Goal: Information Seeking & Learning: Compare options

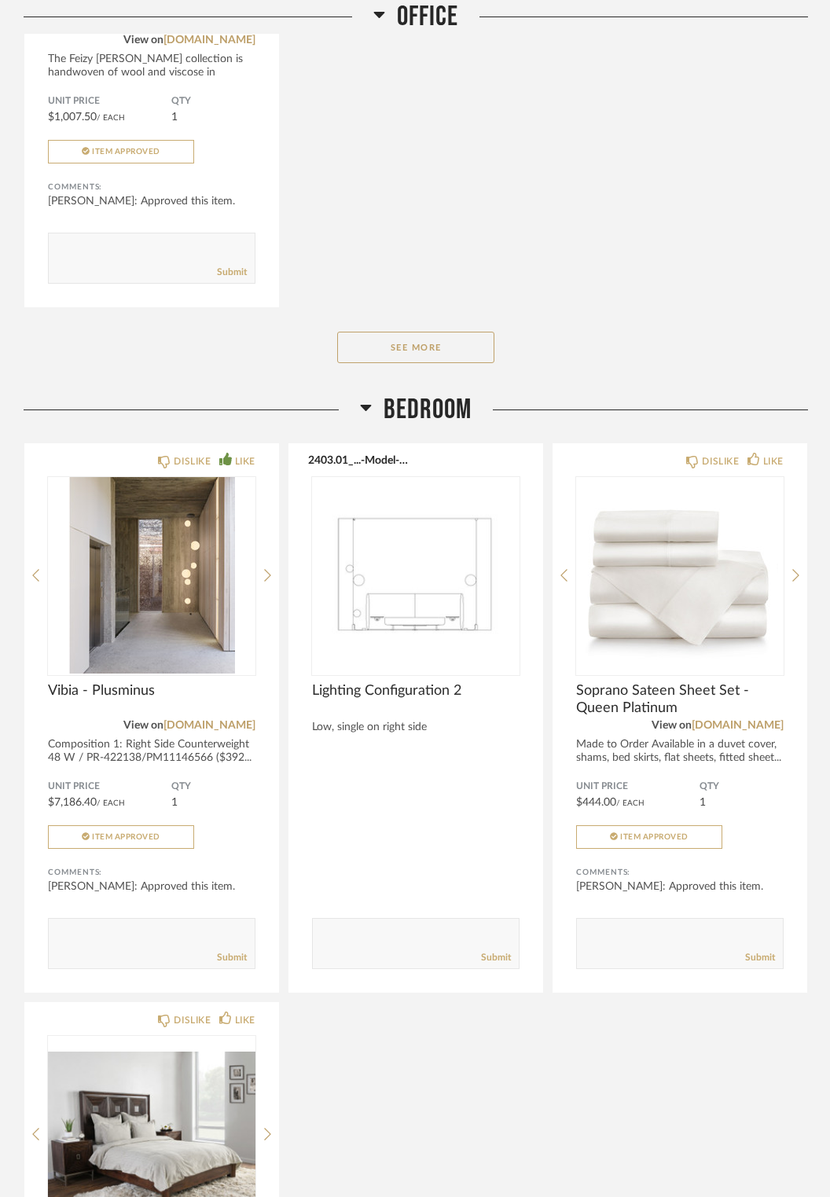
scroll to position [5999, 0]
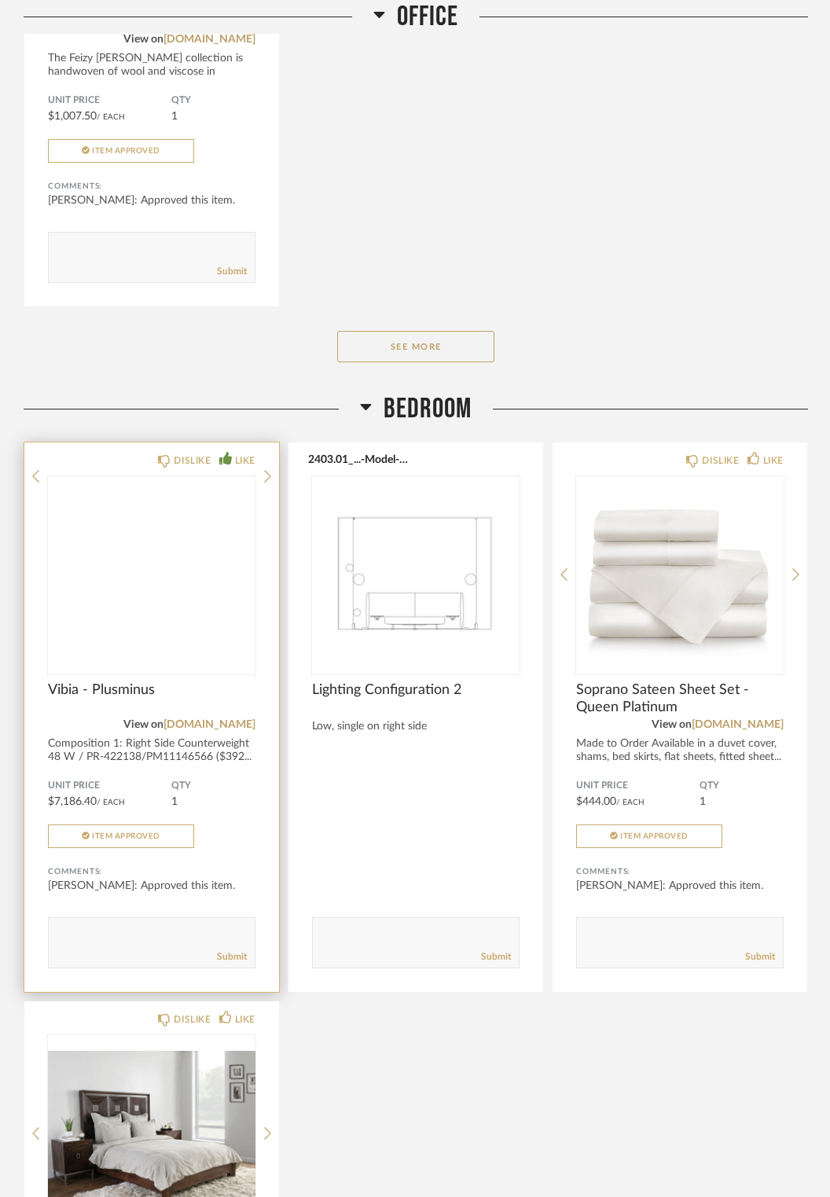
click at [0, 0] on img at bounding box center [0, 0] width 0 height 0
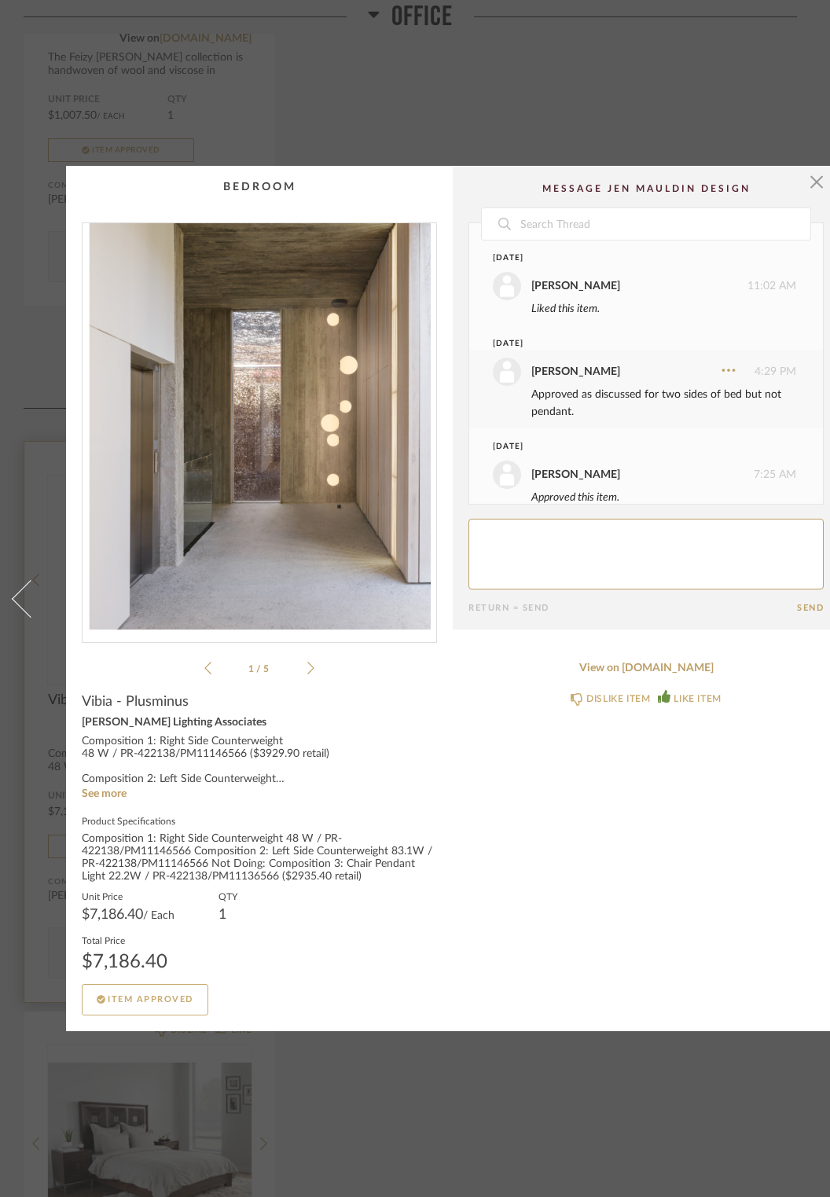
scroll to position [23, 0]
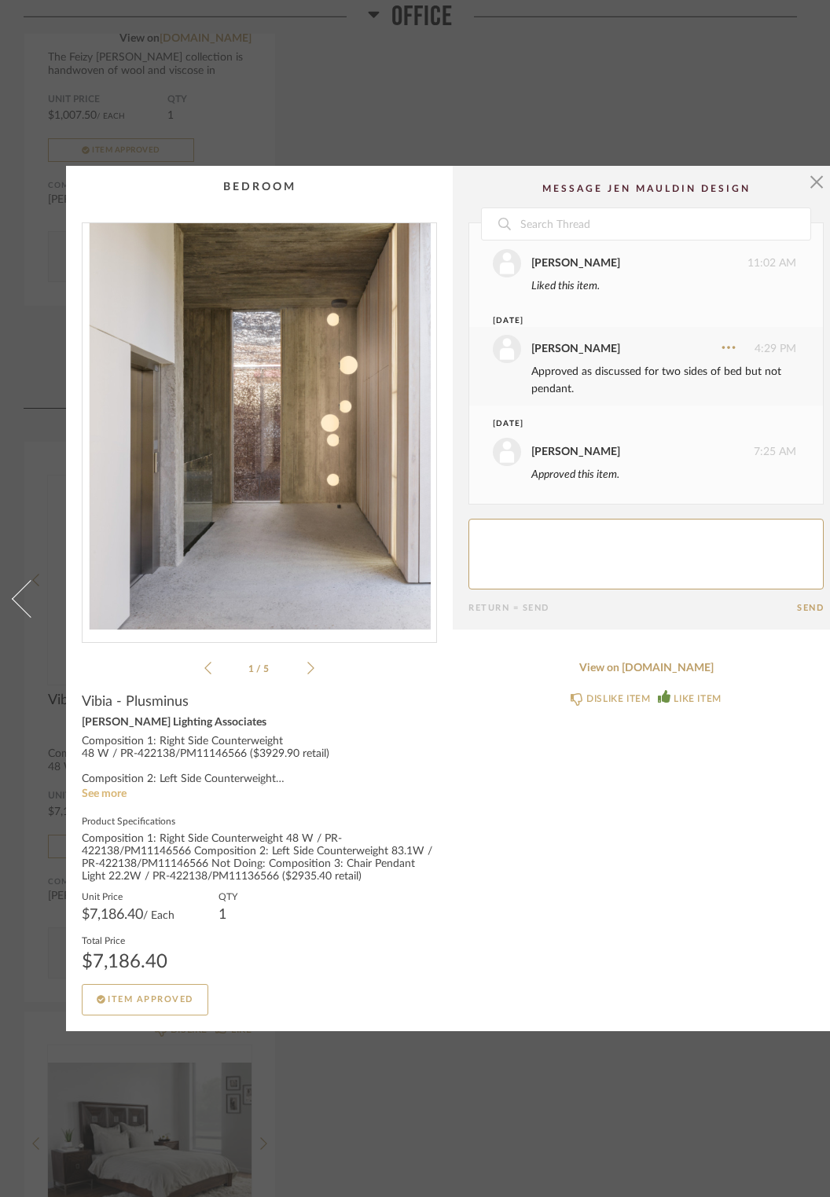
click at [99, 800] on link "See more" at bounding box center [104, 794] width 45 height 11
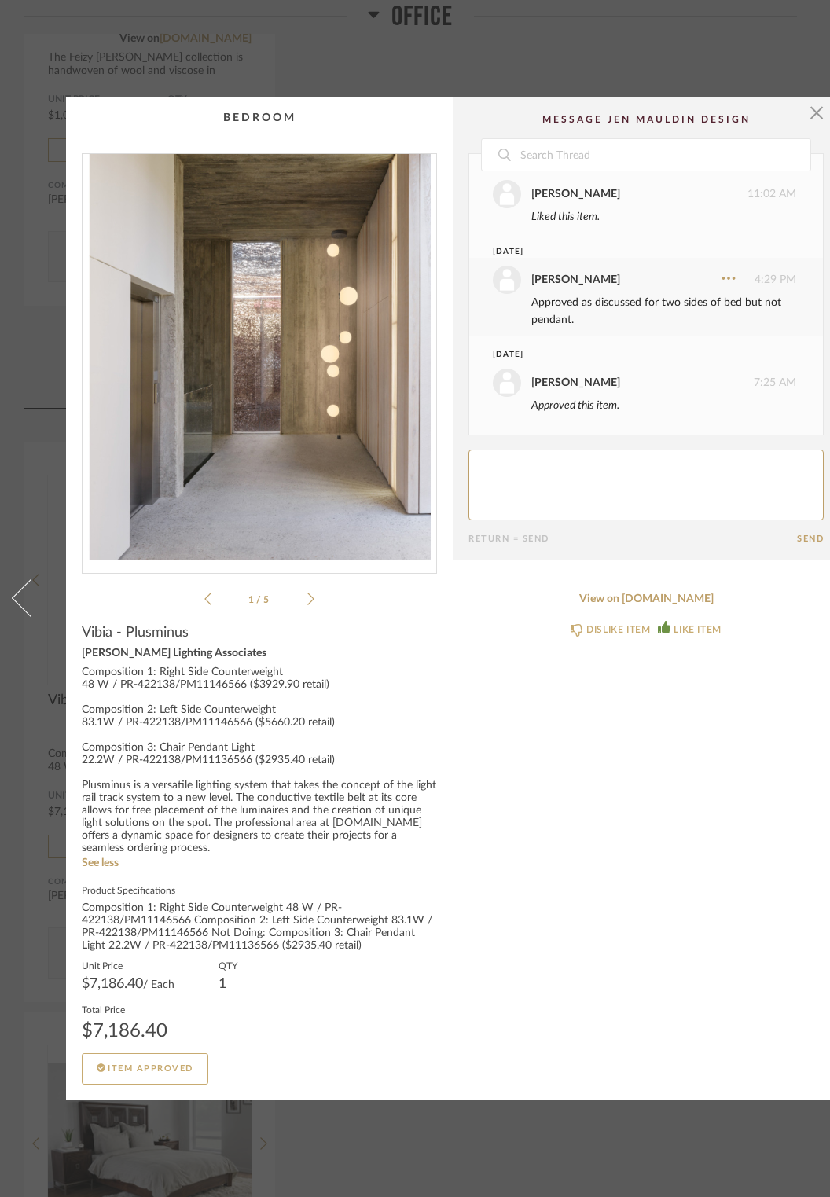
click at [309, 606] on icon at bounding box center [310, 599] width 7 height 14
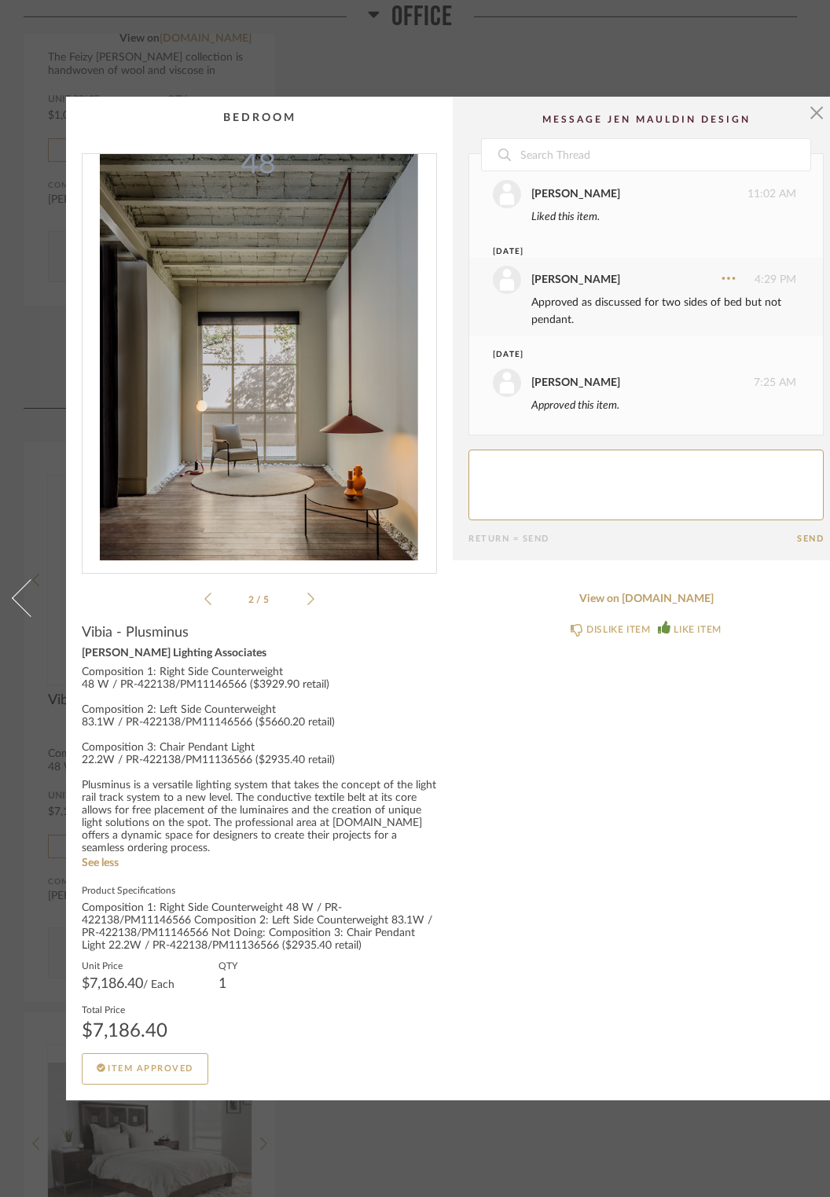
click at [298, 608] on li "2 / 5" at bounding box center [259, 599] width 96 height 19
click at [307, 606] on icon at bounding box center [310, 599] width 7 height 14
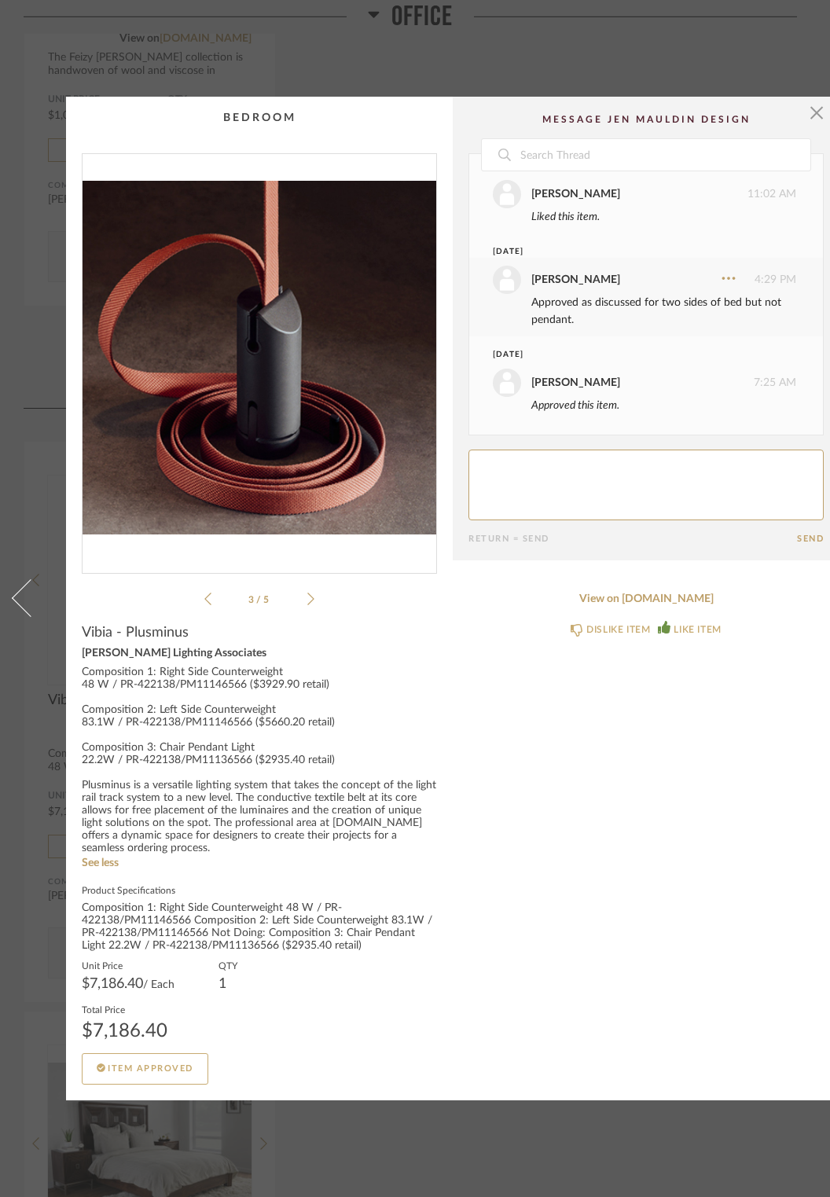
click at [297, 608] on li "3 / 5" at bounding box center [259, 599] width 96 height 19
click at [308, 606] on icon at bounding box center [310, 599] width 7 height 14
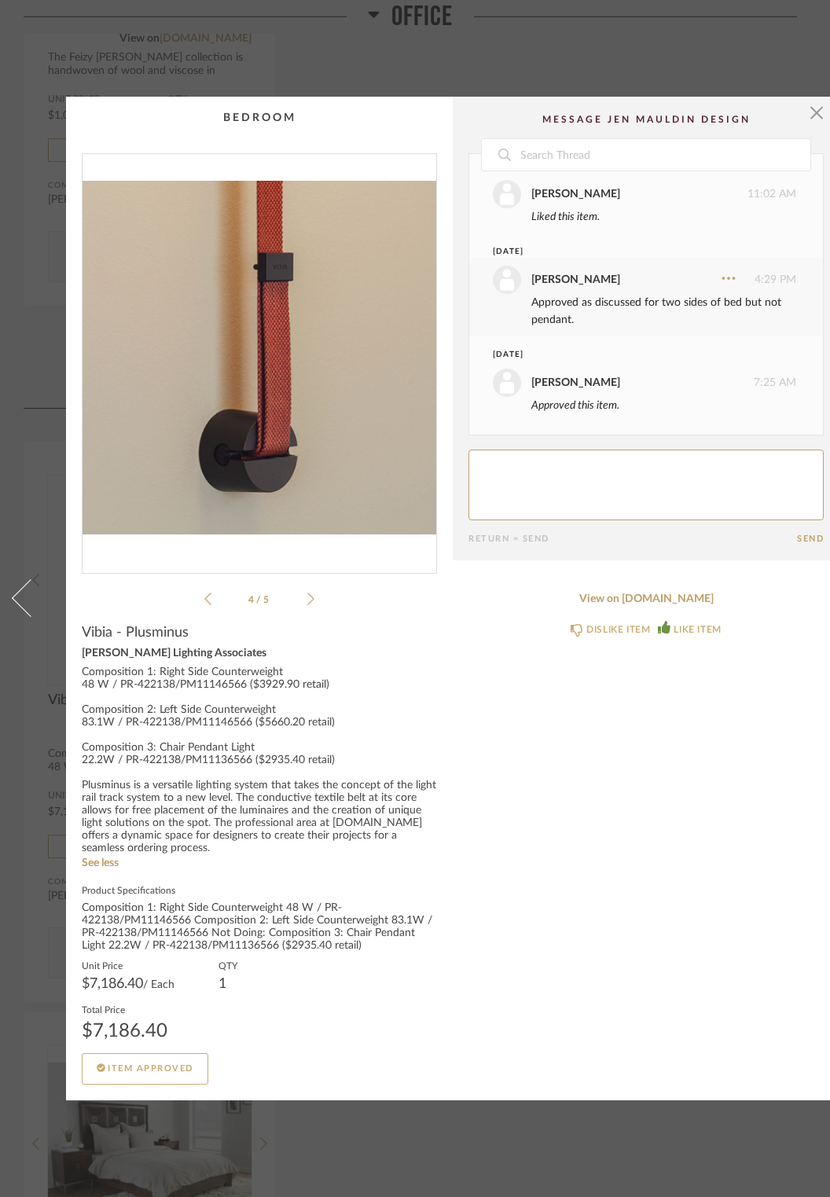
click at [308, 606] on icon at bounding box center [310, 599] width 7 height 14
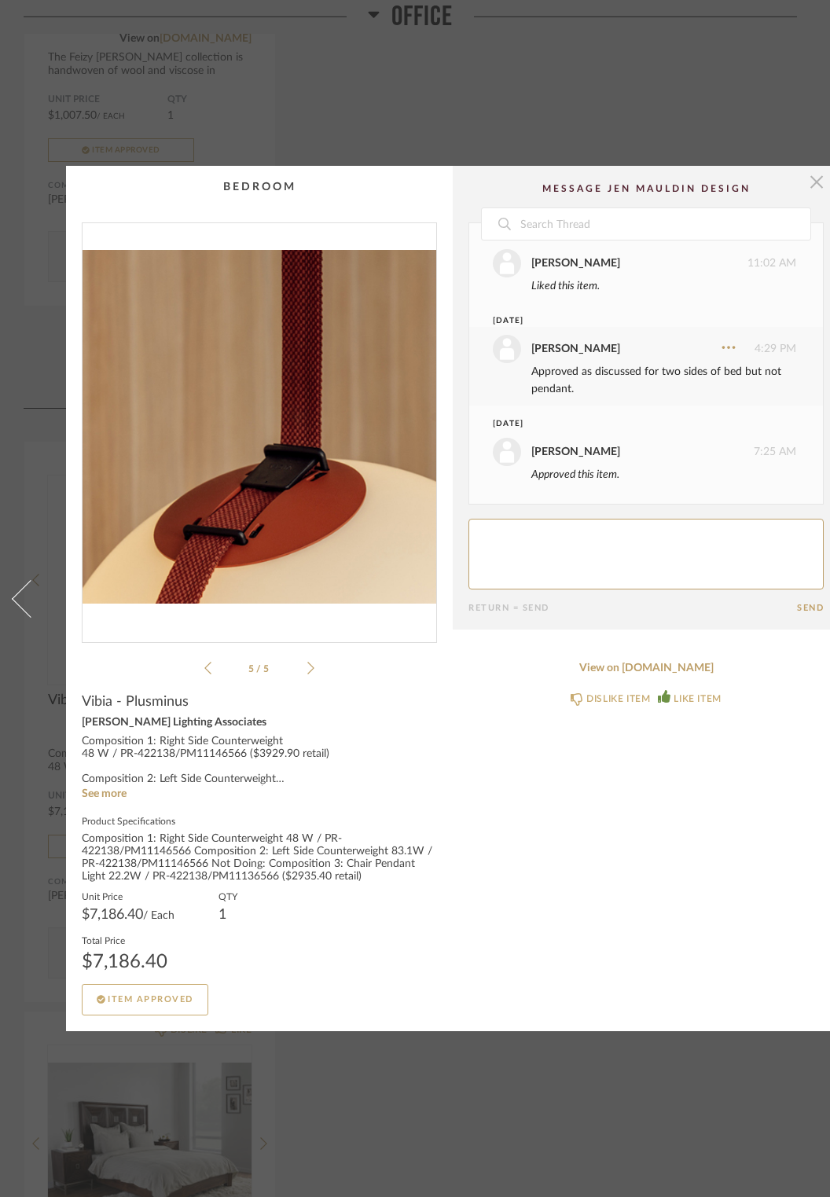
click at [807, 176] on span "button" at bounding box center [816, 181] width 31 height 31
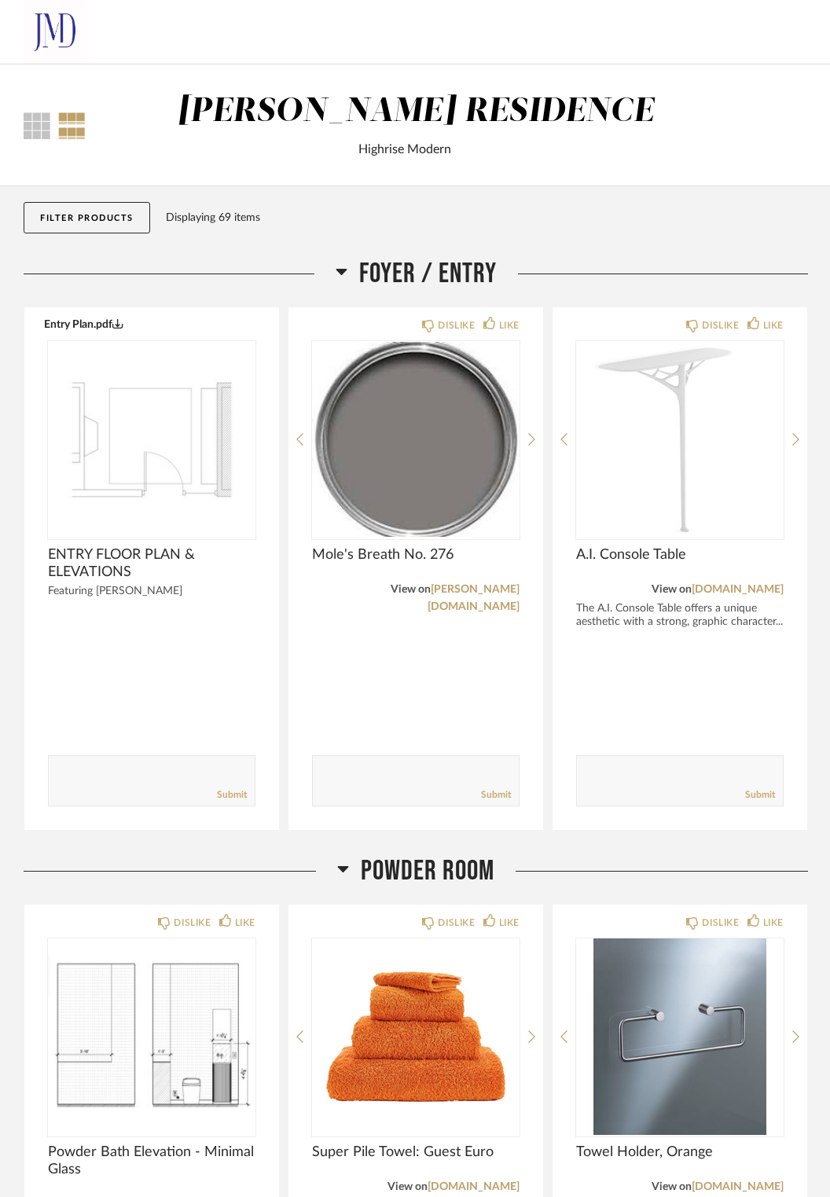
scroll to position [5999, 0]
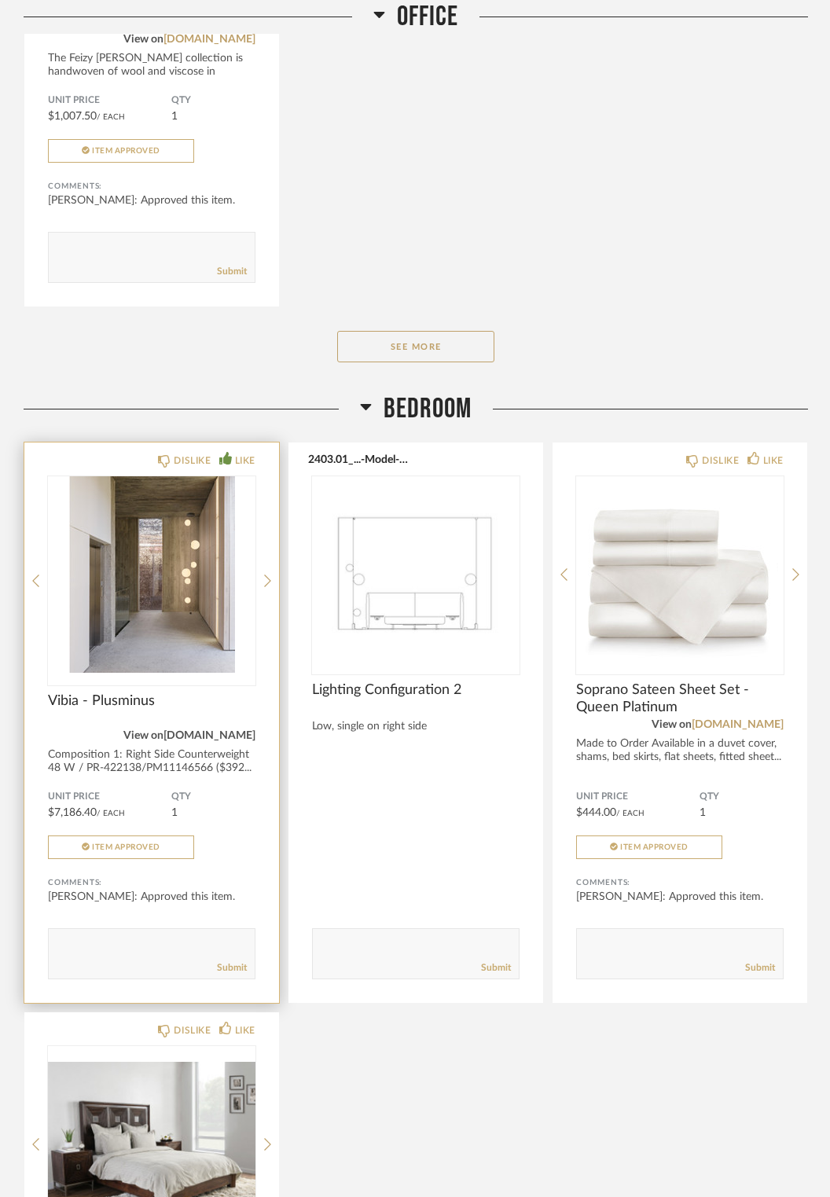
click at [227, 734] on link "[DOMAIN_NAME]" at bounding box center [210, 735] width 92 height 11
click at [231, 730] on link "[DOMAIN_NAME]" at bounding box center [210, 735] width 92 height 11
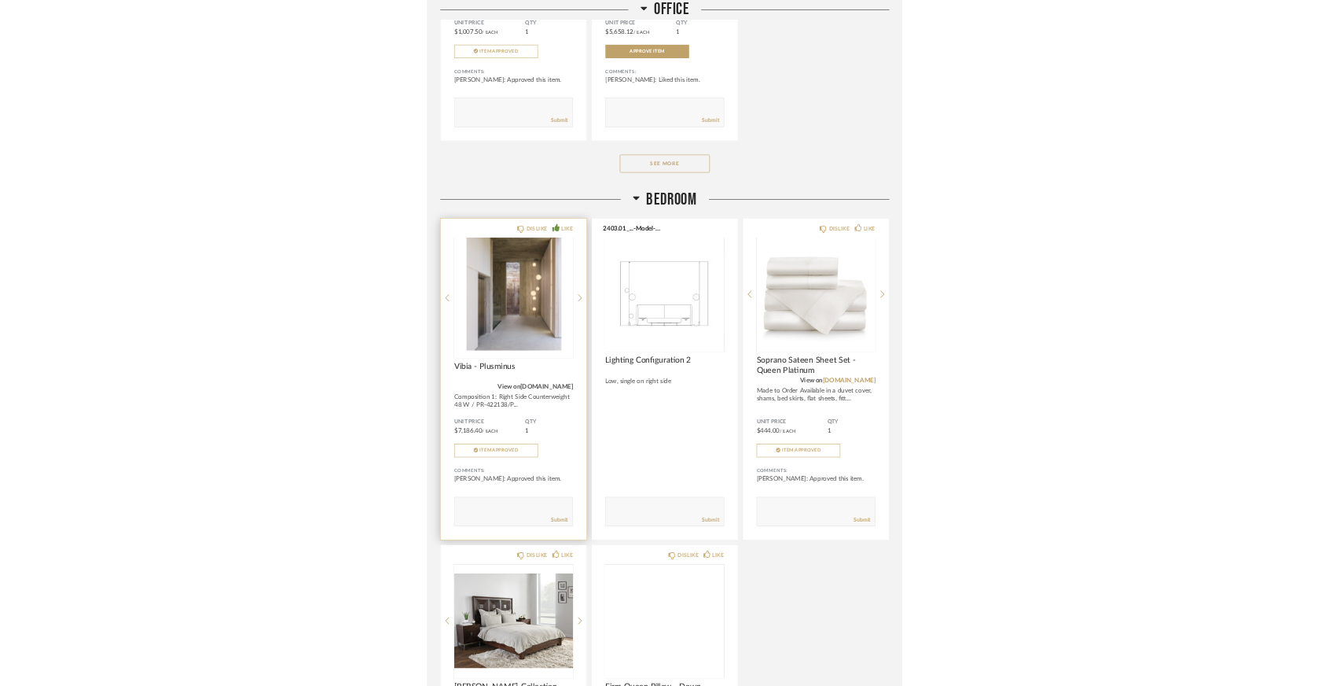
scroll to position [4061, 0]
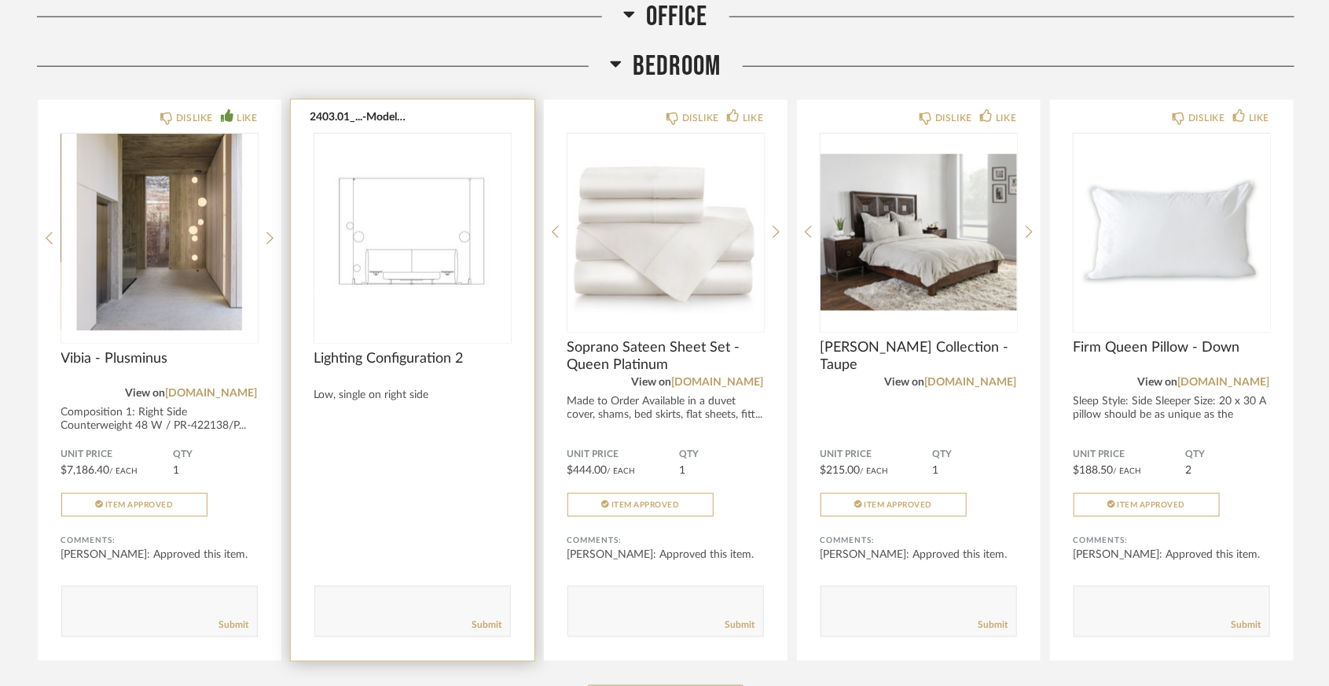
click at [0, 0] on img at bounding box center [0, 0] width 0 height 0
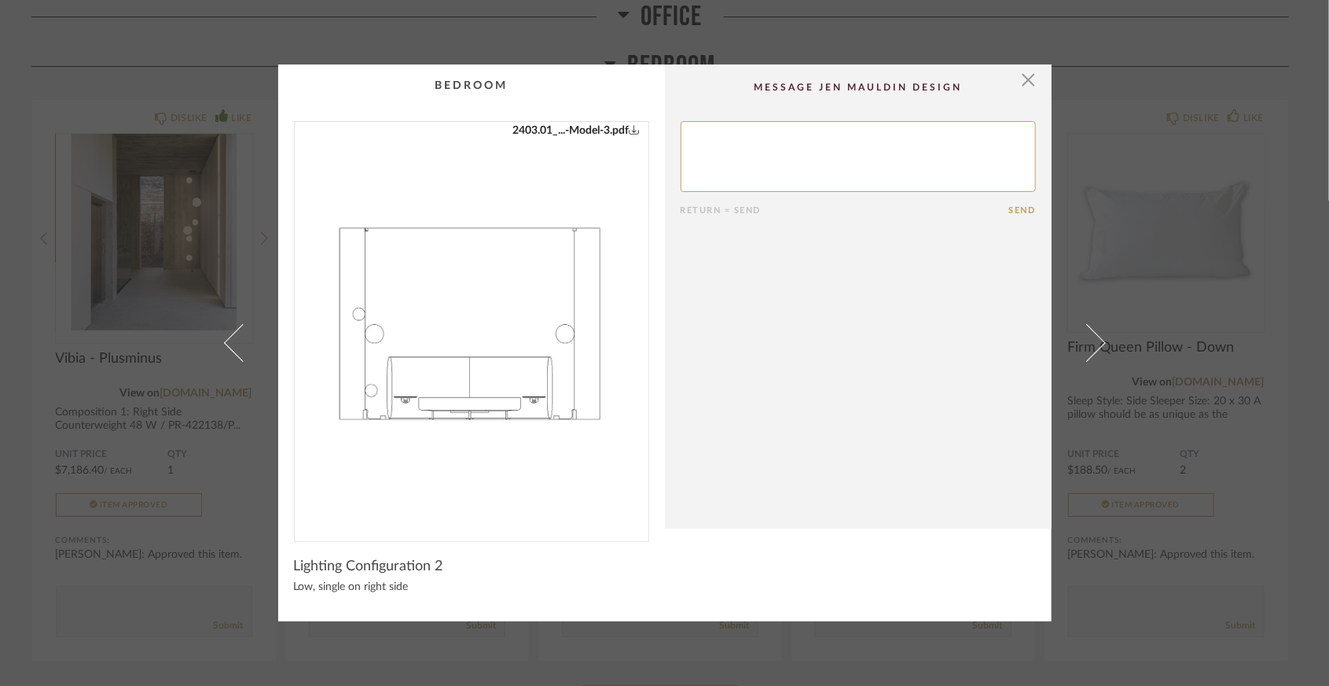
click at [451, 293] on img "0" at bounding box center [472, 325] width 354 height 406
click at [829, 85] on span "button" at bounding box center [1028, 79] width 31 height 31
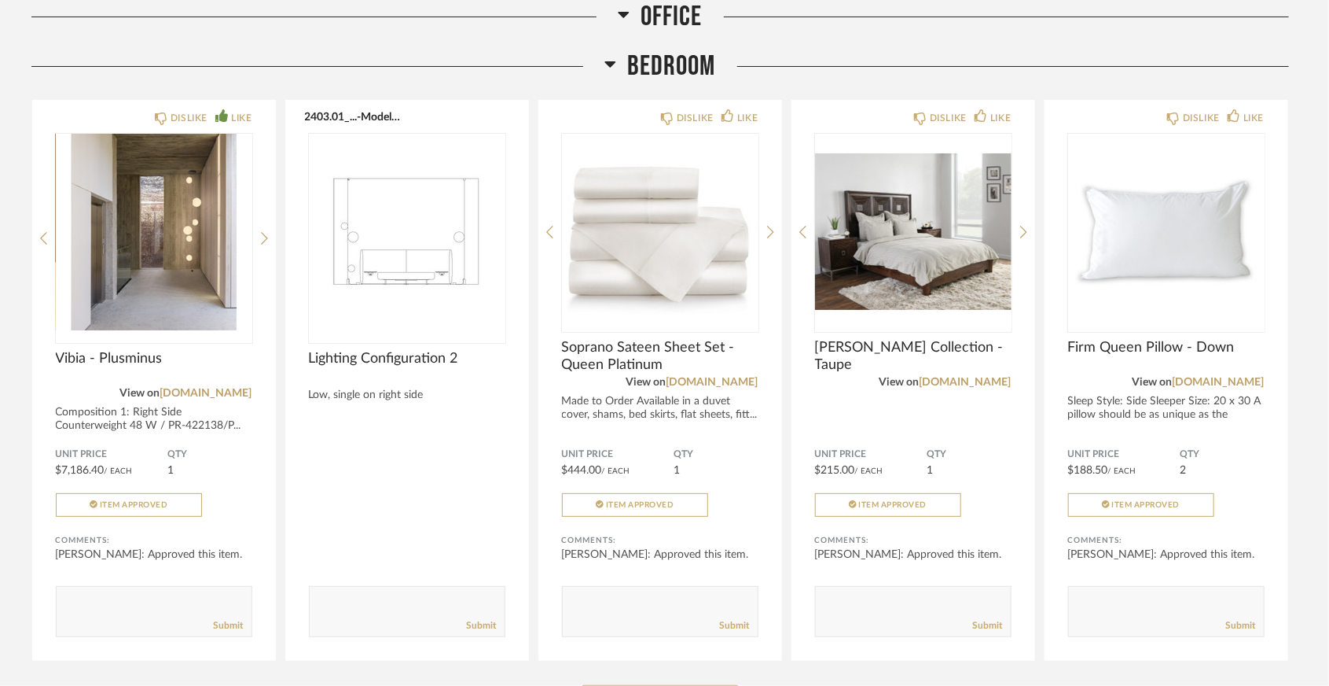
scroll to position [4061, 0]
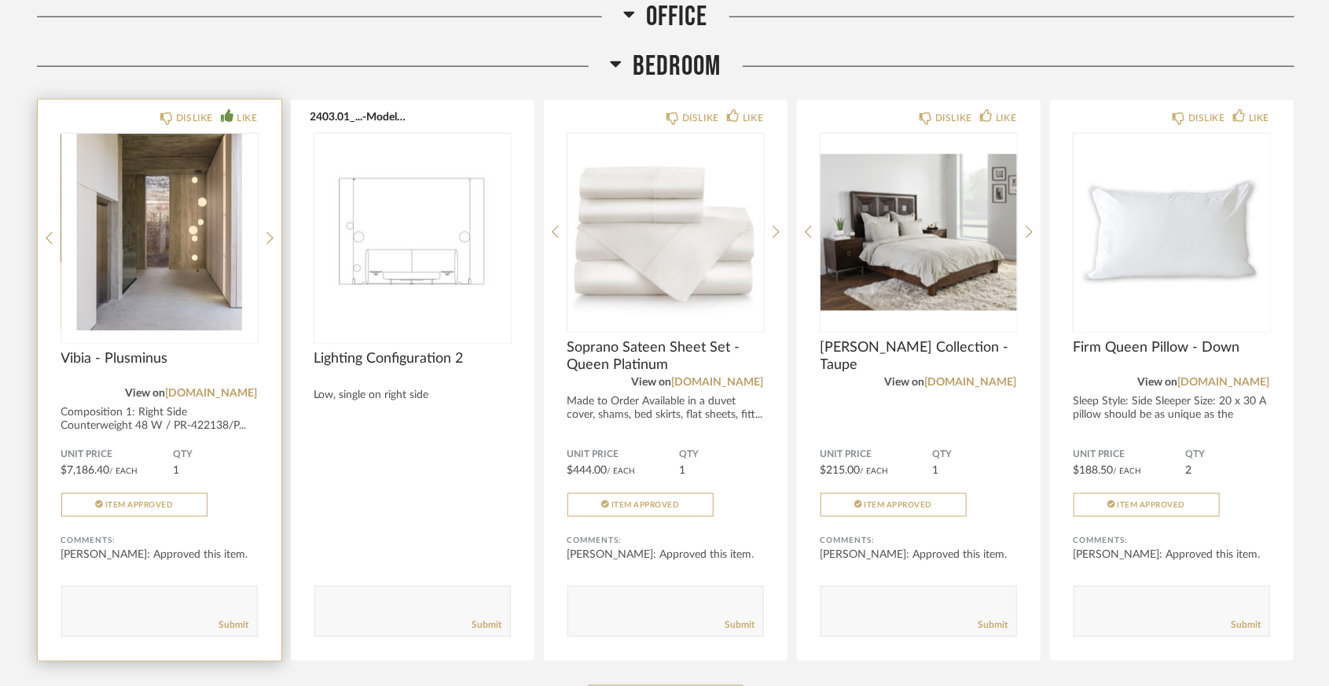
click at [171, 215] on img "0" at bounding box center [159, 232] width 197 height 197
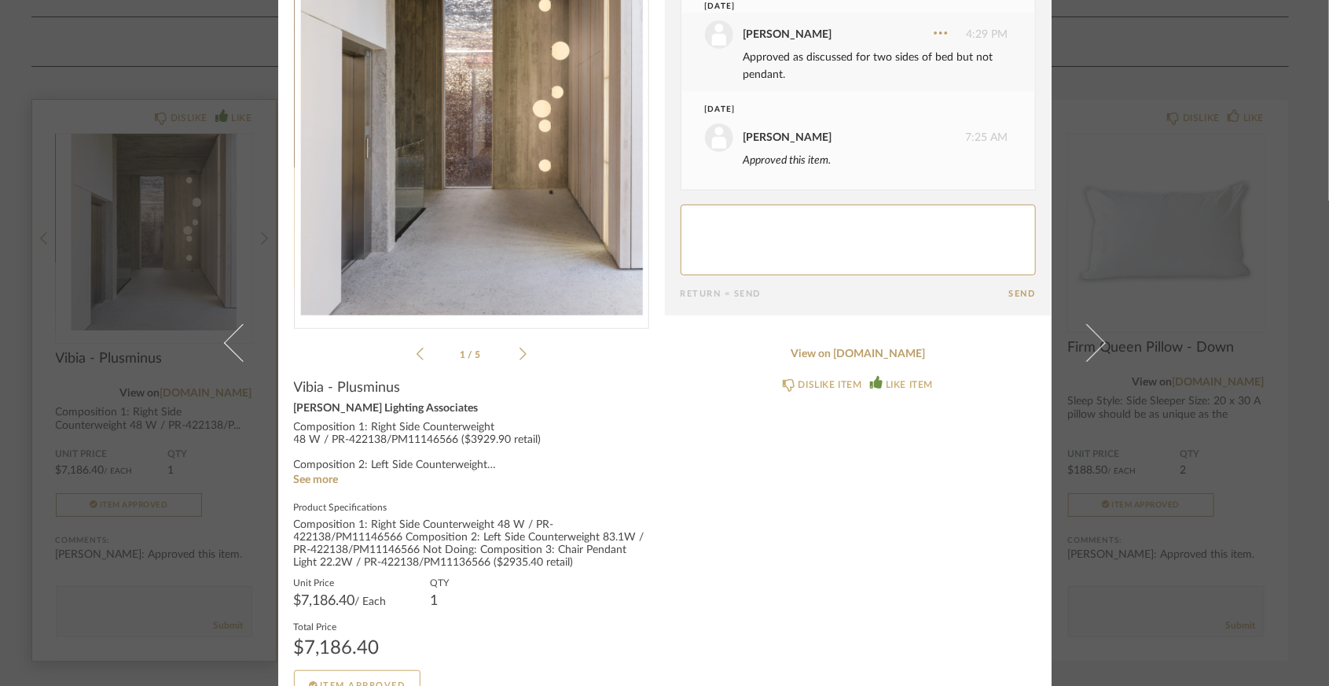
scroll to position [178, 0]
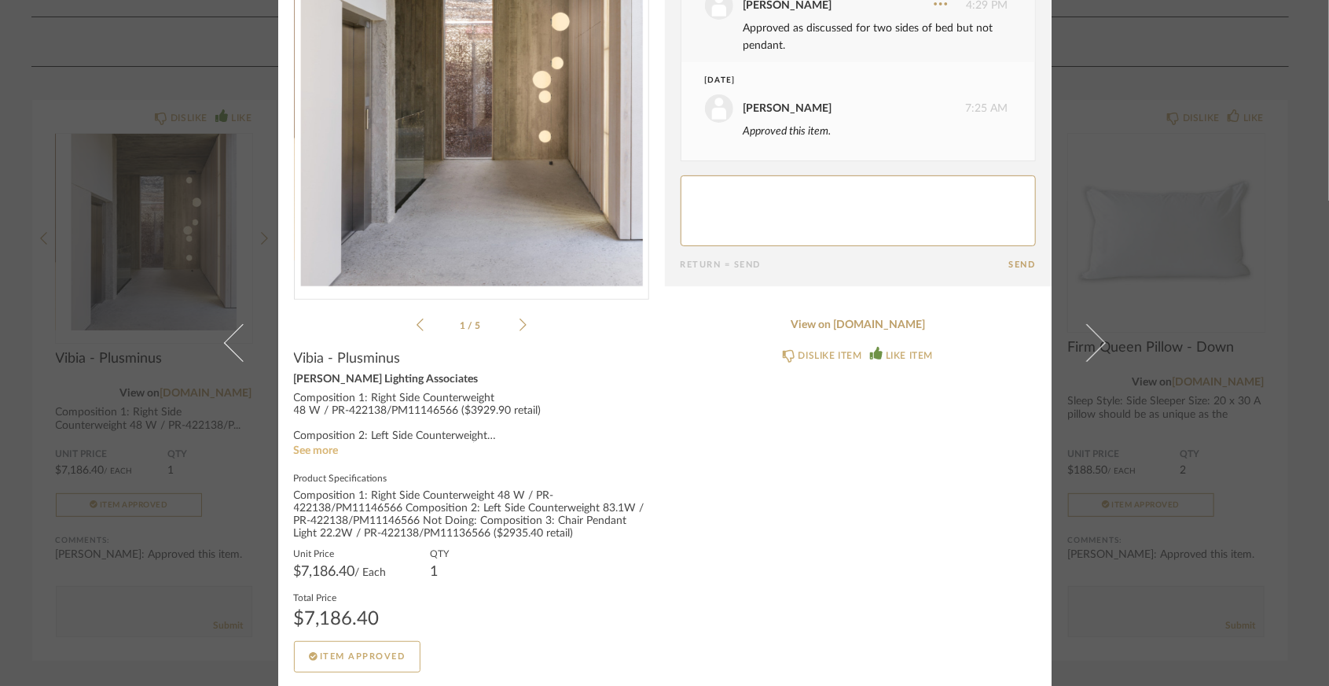
click at [324, 445] on link "See more" at bounding box center [316, 450] width 45 height 11
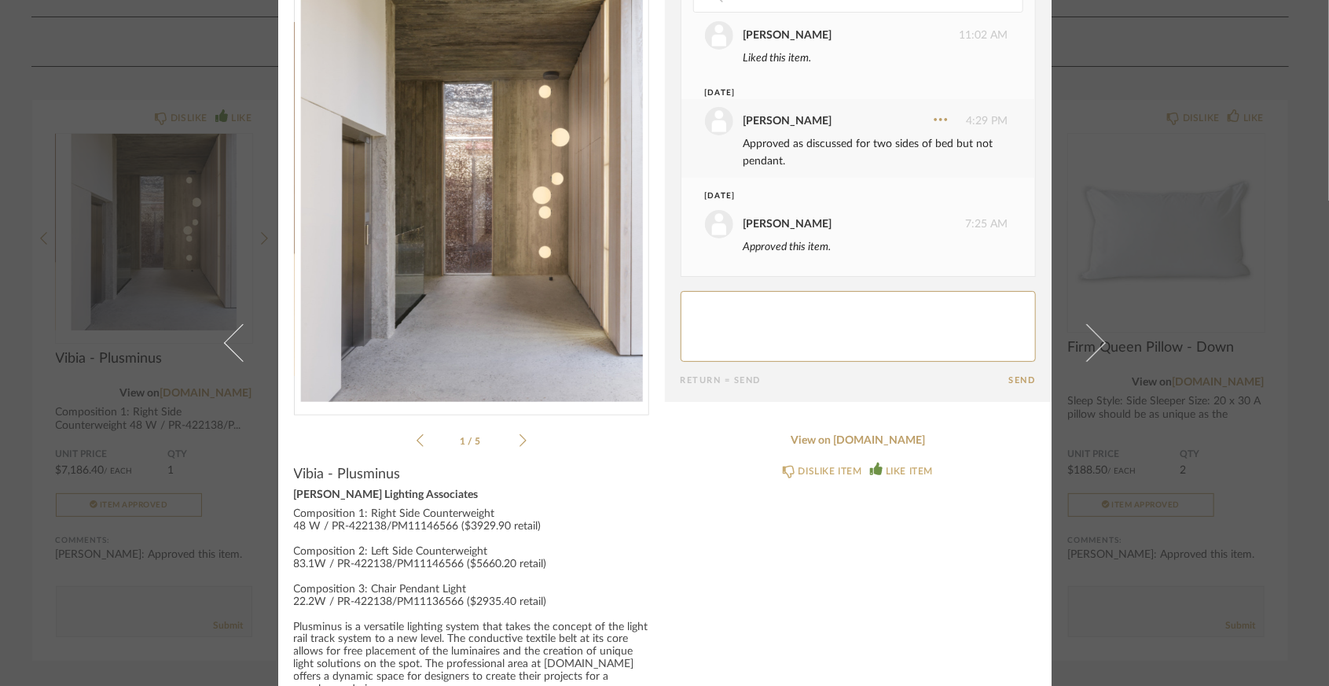
scroll to position [61, 0]
click at [520, 439] on icon at bounding box center [523, 441] width 7 height 14
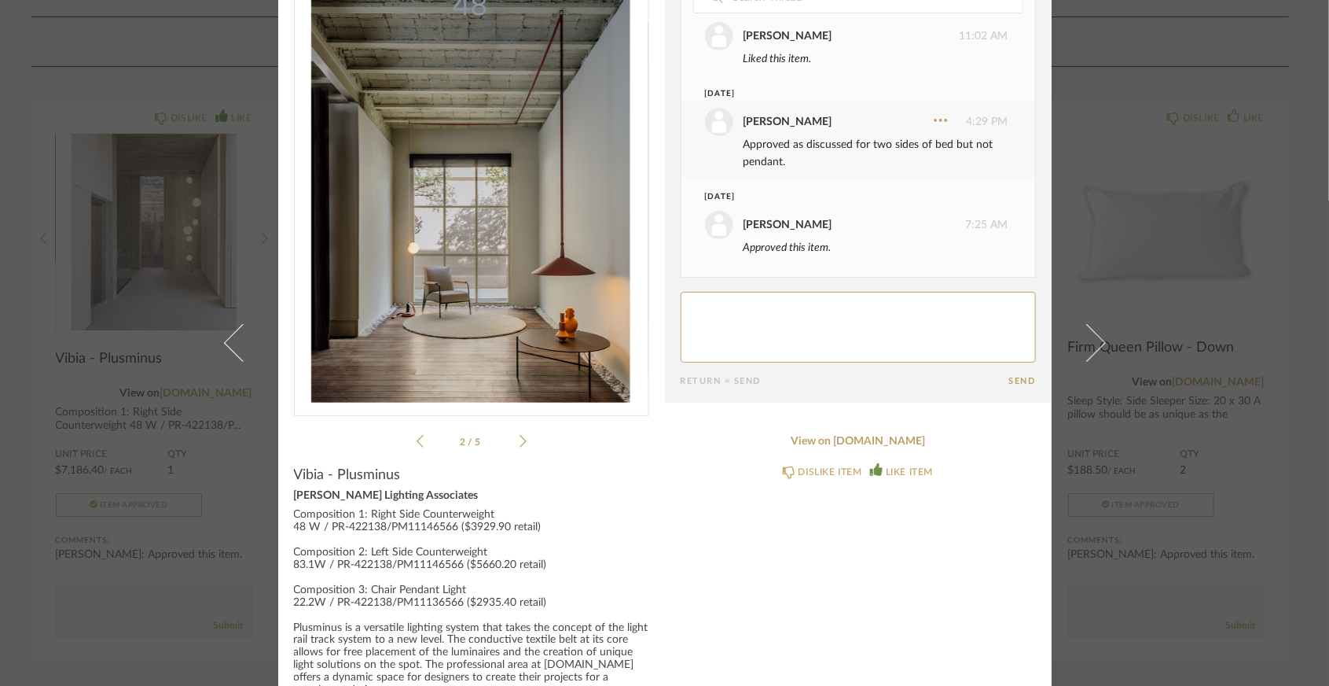
click at [520, 443] on icon at bounding box center [523, 441] width 7 height 14
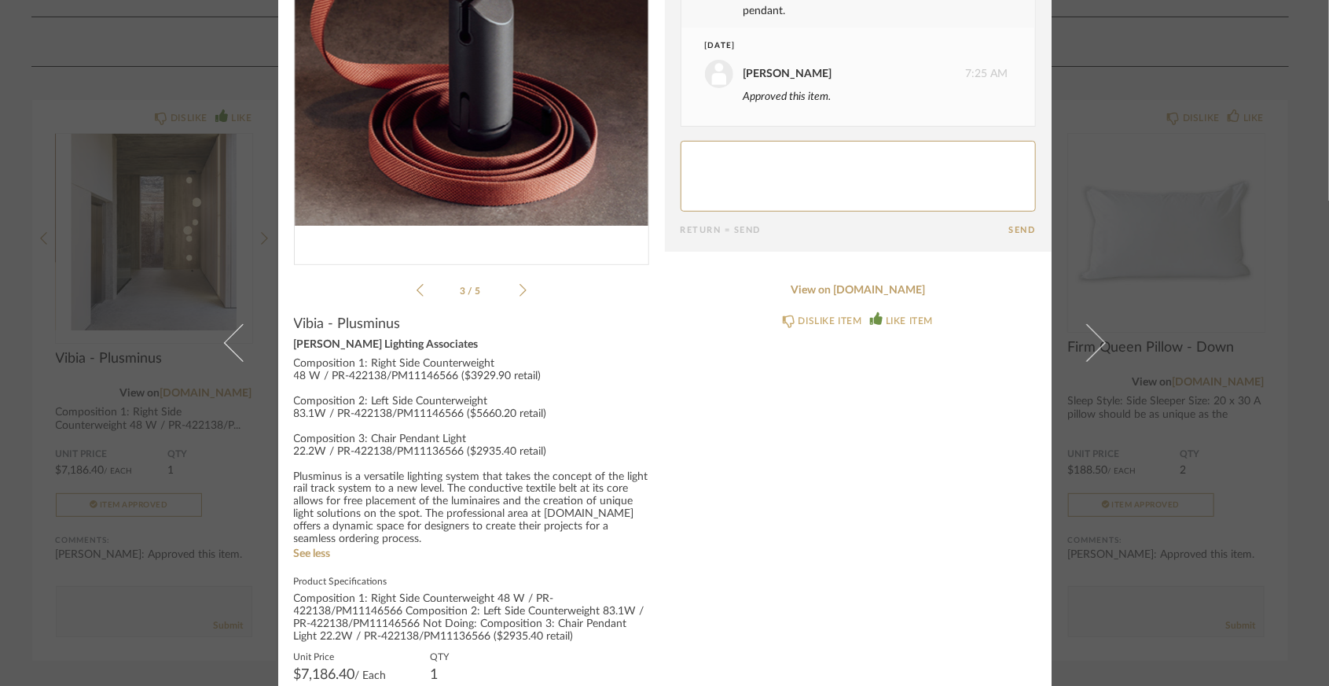
scroll to position [0, 0]
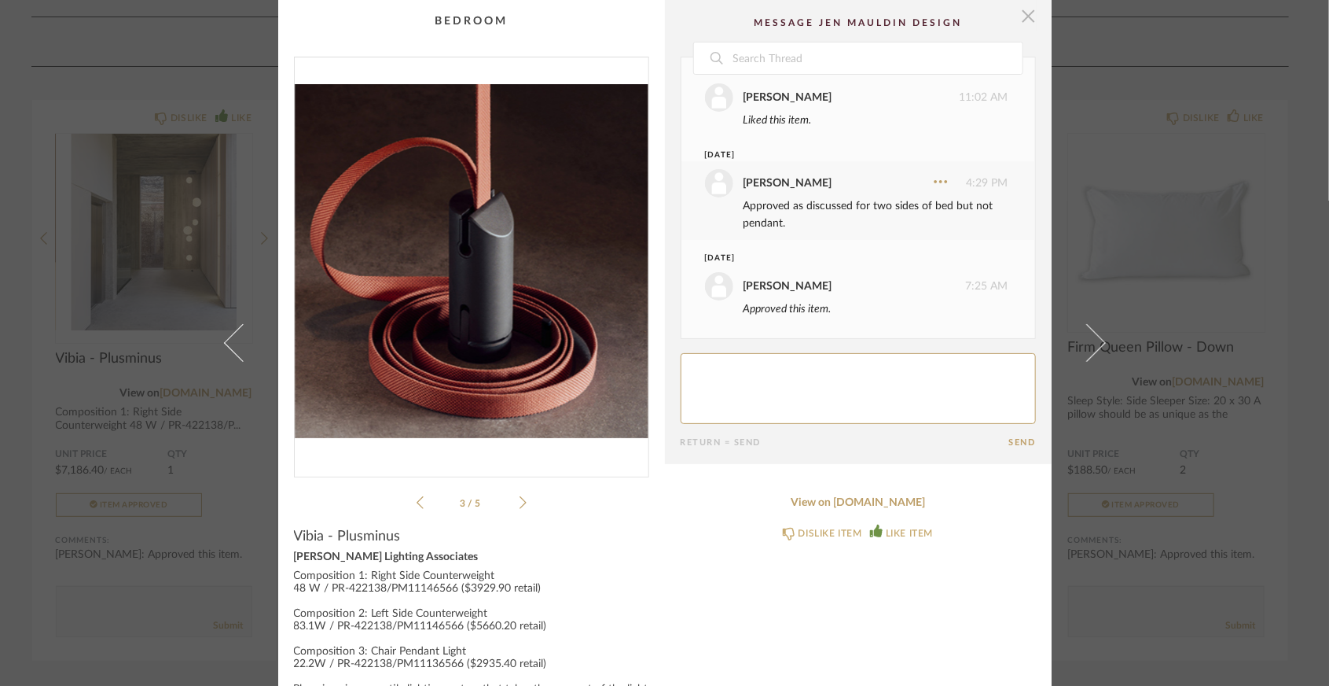
click at [829, 21] on span "button" at bounding box center [1028, 15] width 31 height 31
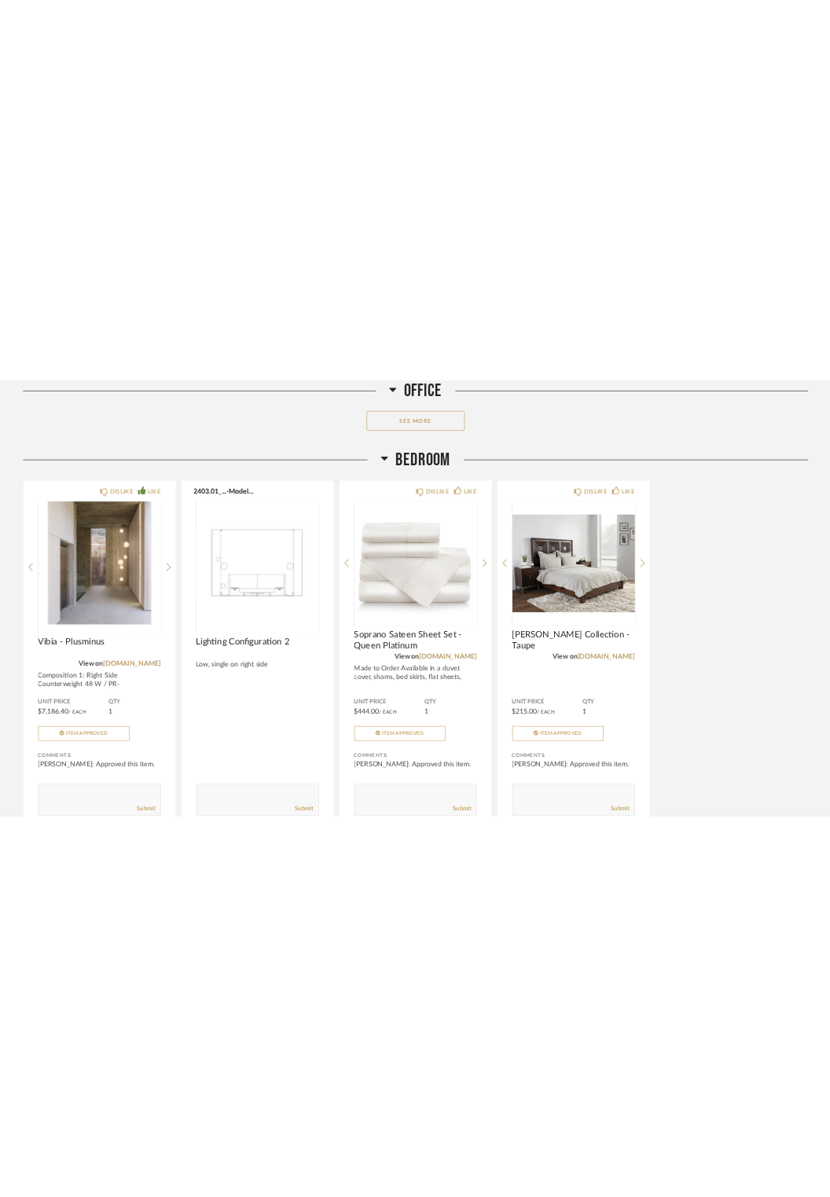
scroll to position [5137, 0]
